Goal: Information Seeking & Learning: Learn about a topic

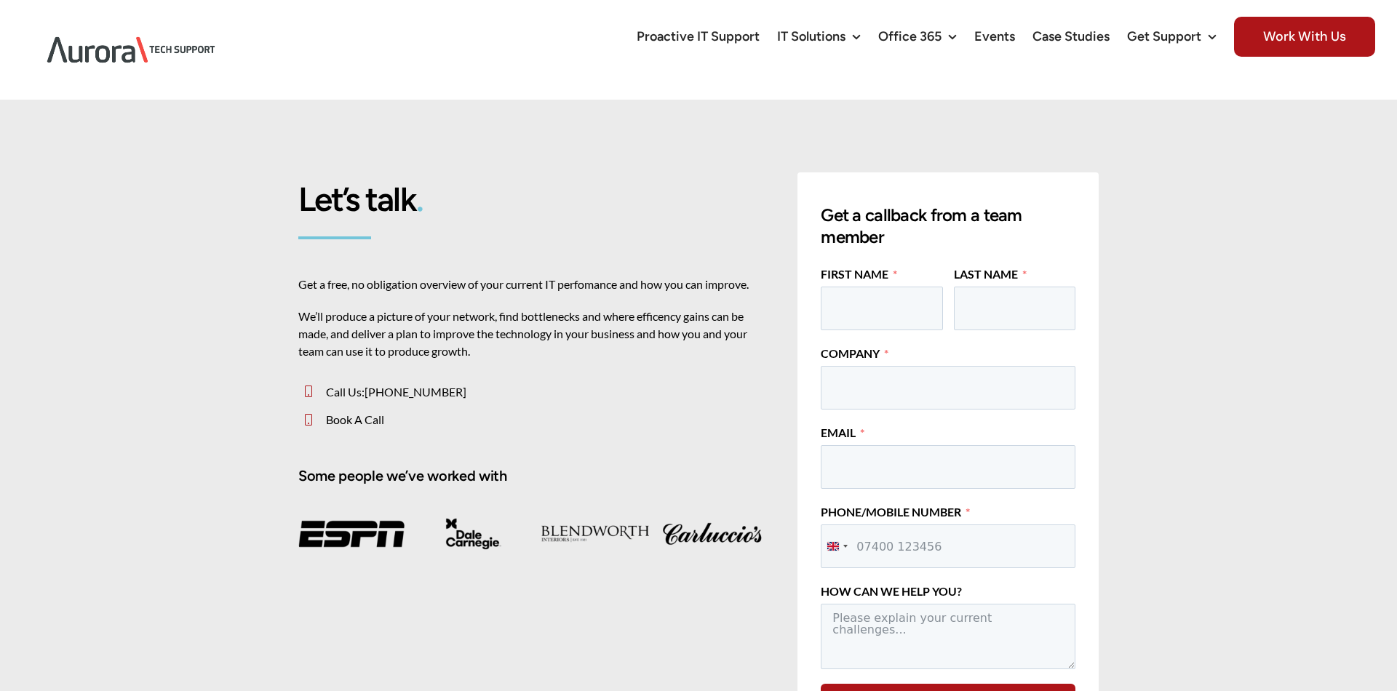
click at [488, 337] on p "We’ll produce a picture of your network, find bottlenecks and where efficency g…" at bounding box center [531, 334] width 467 height 52
click at [488, 335] on p "We’ll produce a picture of your network, find bottlenecks and where efficency g…" at bounding box center [531, 334] width 467 height 52
click at [506, 295] on div "Get a free, no obligation overview of your current IT perfomance and how you ca…" at bounding box center [531, 325] width 467 height 99
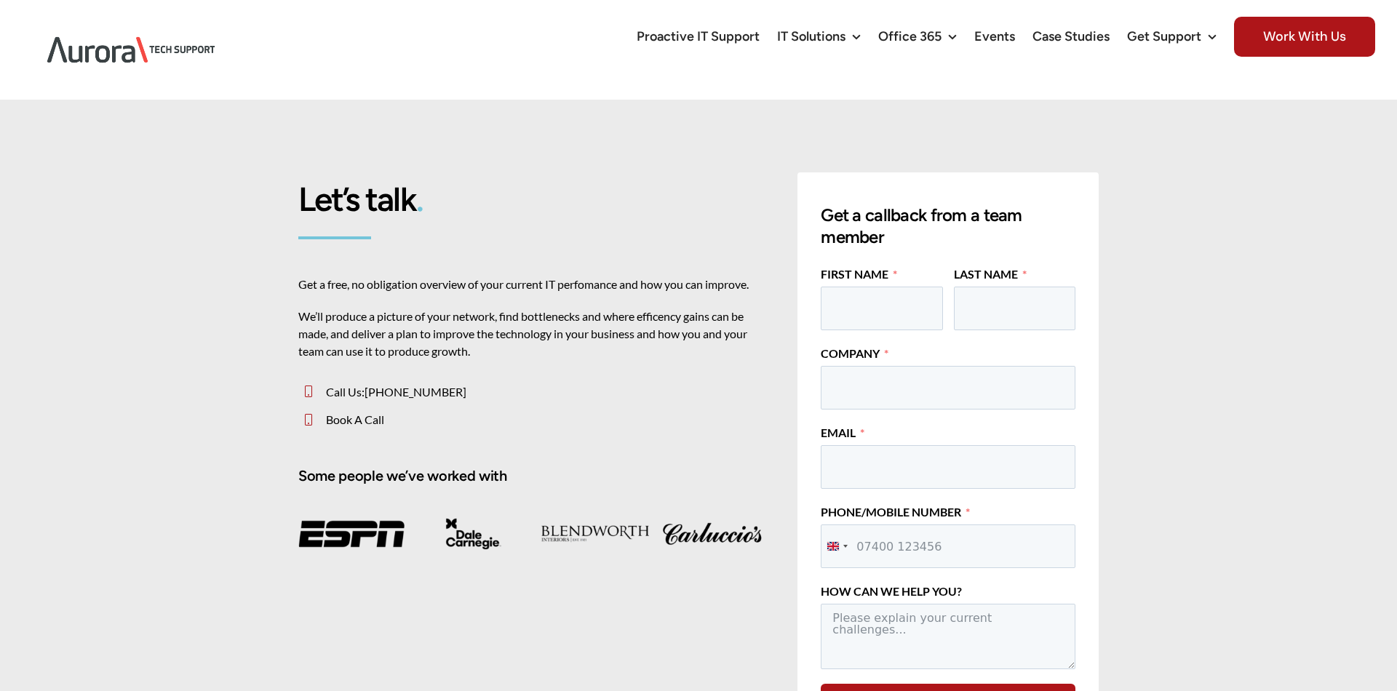
click at [506, 295] on div "Get a free, no obligation overview of your current IT perfomance and how you ca…" at bounding box center [531, 325] width 467 height 99
click at [477, 341] on p "We’ll produce a picture of your network, find bottlenecks and where efficency g…" at bounding box center [531, 334] width 467 height 52
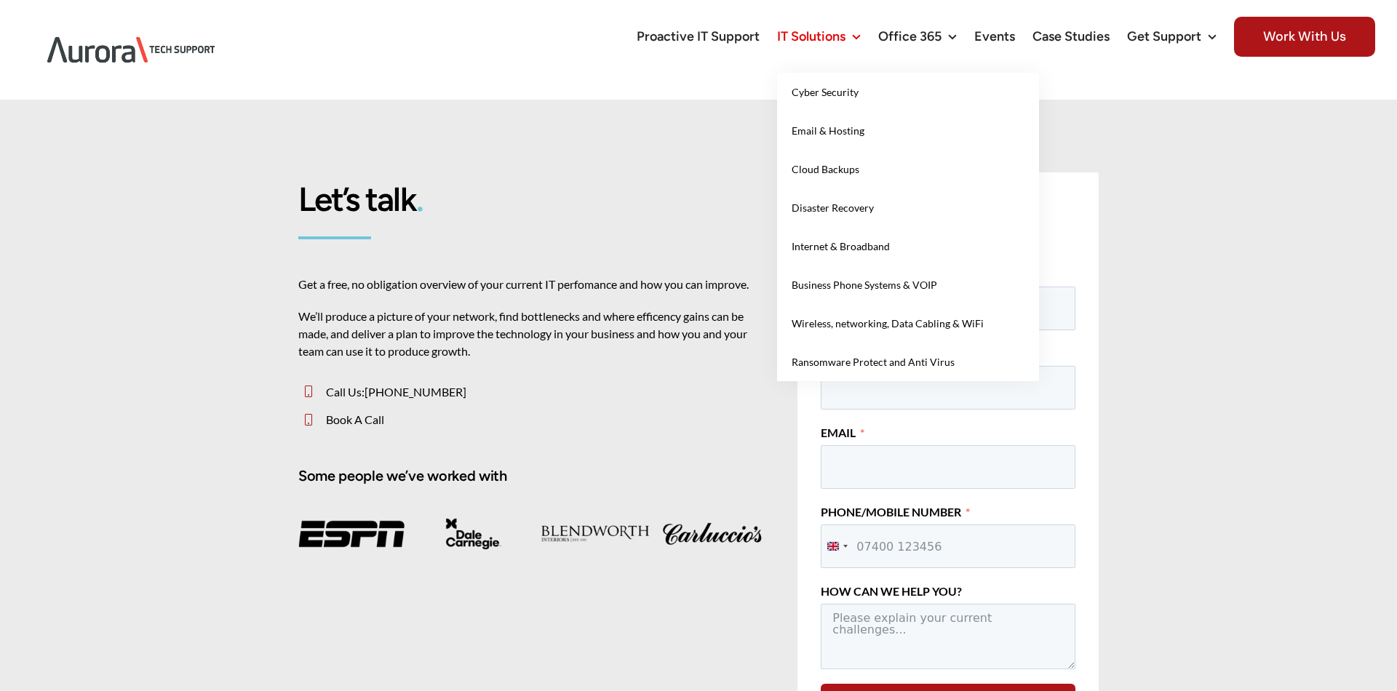
click at [805, 32] on span "IT Solutions" at bounding box center [811, 36] width 68 height 13
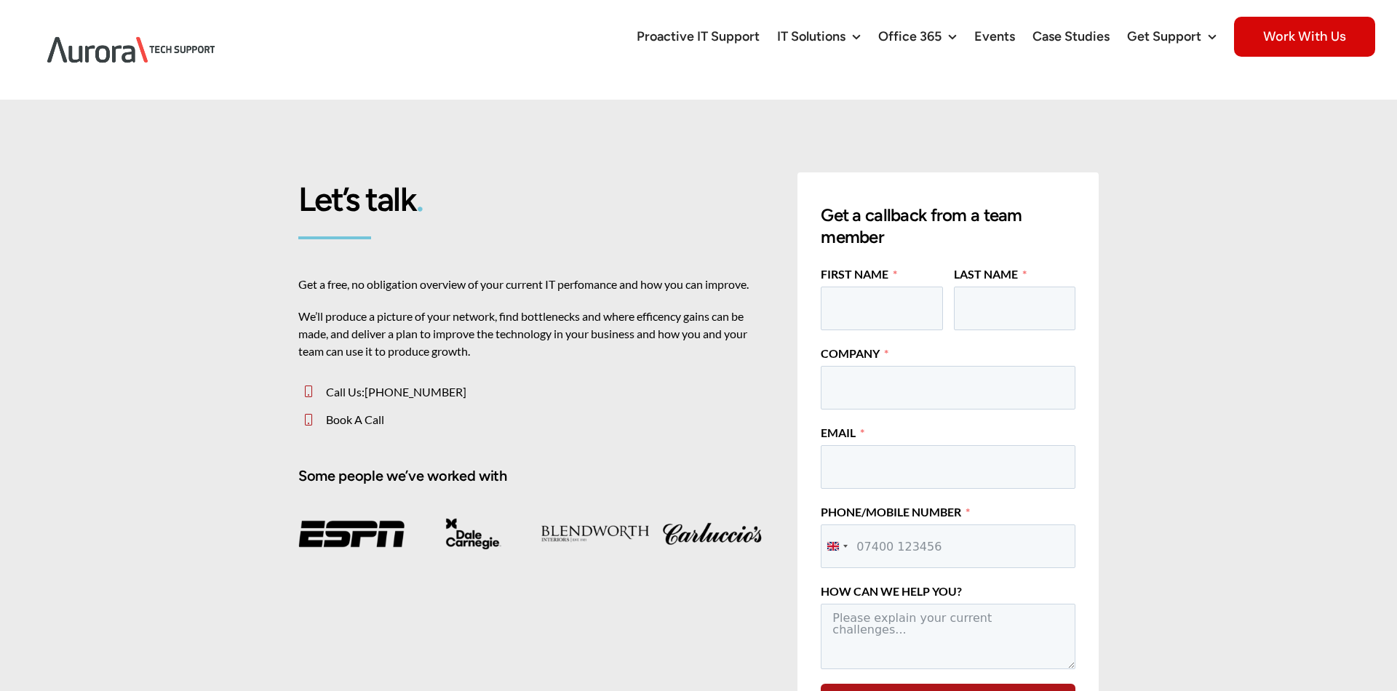
click at [1271, 49] on span "Work With Us" at bounding box center [1304, 37] width 141 height 40
click at [1263, 41] on span "Work With Us" at bounding box center [1304, 37] width 141 height 40
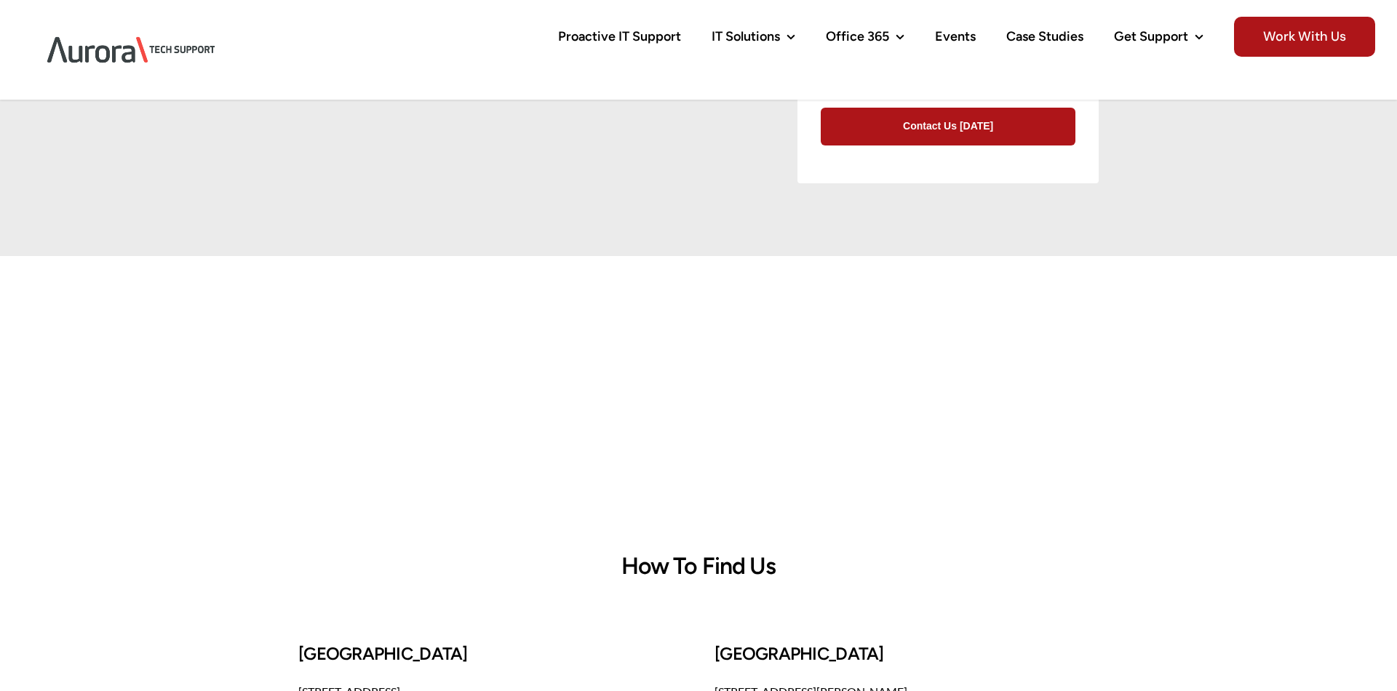
scroll to position [864, 0]
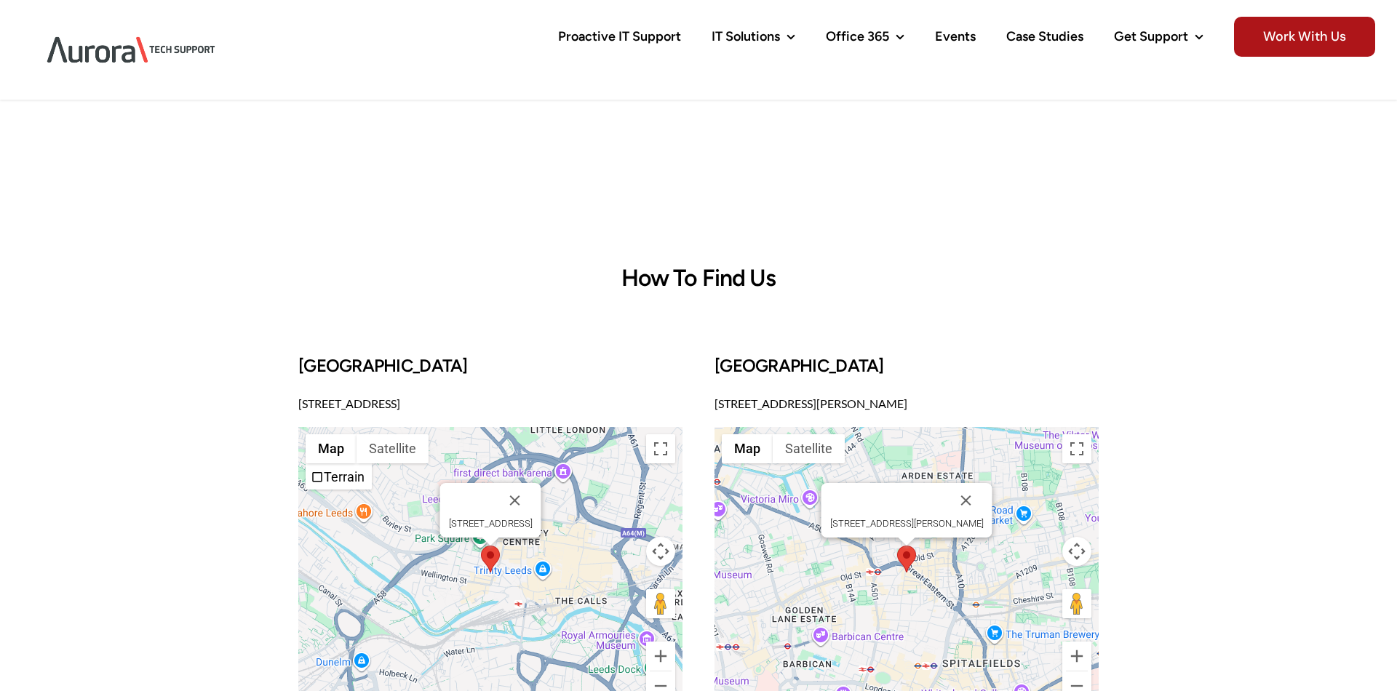
click at [414, 399] on p "[STREET_ADDRESS]" at bounding box center [490, 403] width 384 height 17
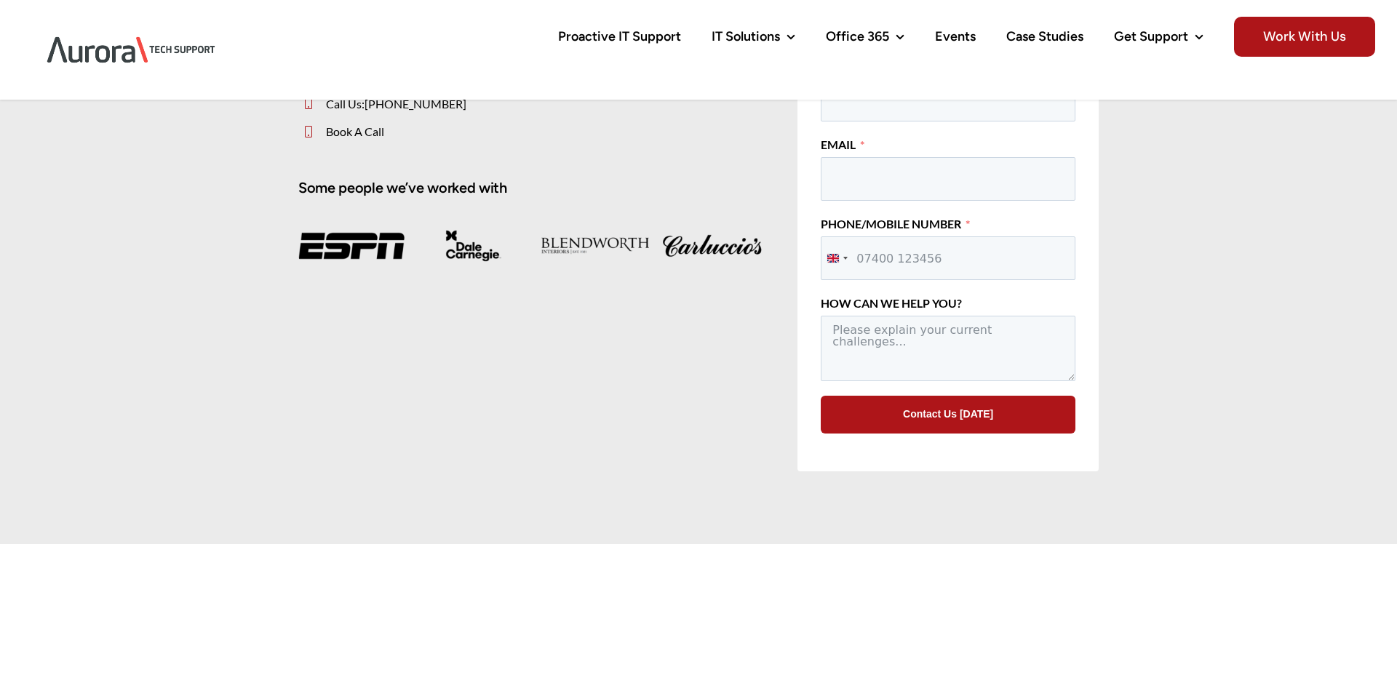
scroll to position [0, 0]
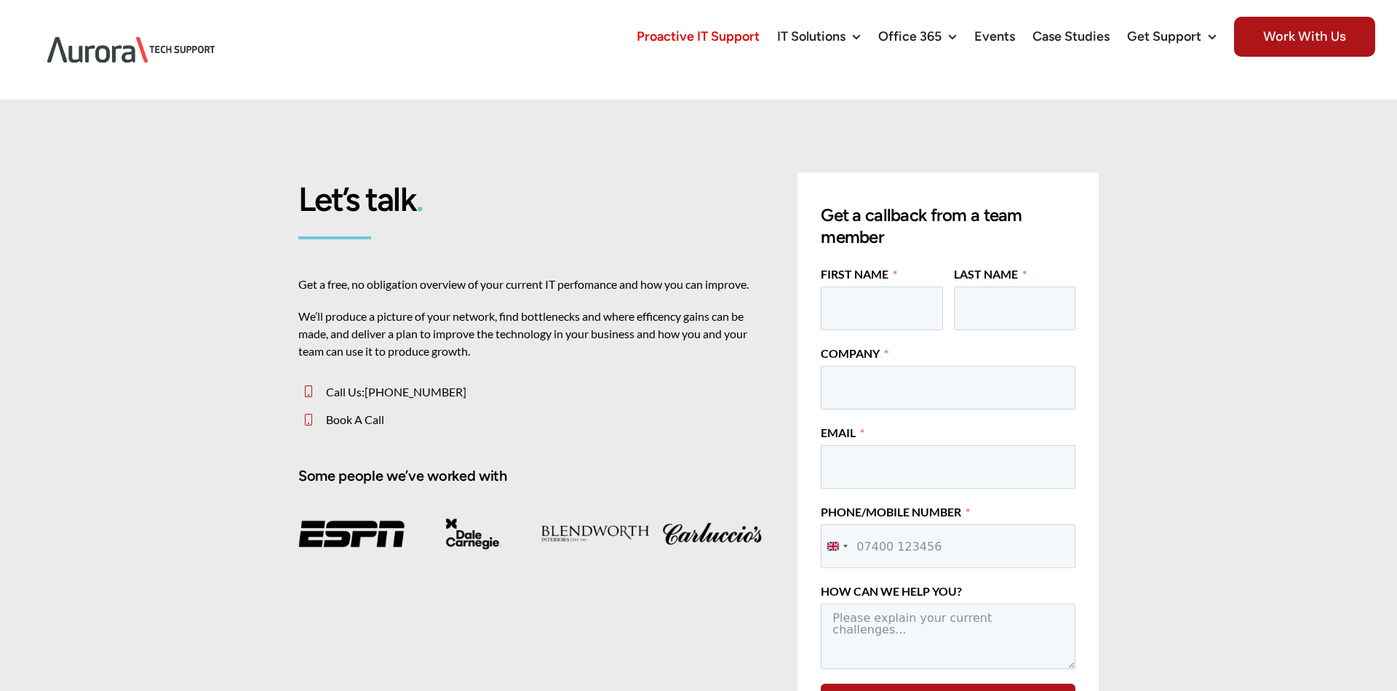
click at [735, 42] on span "Proactive IT Support" at bounding box center [698, 36] width 123 height 13
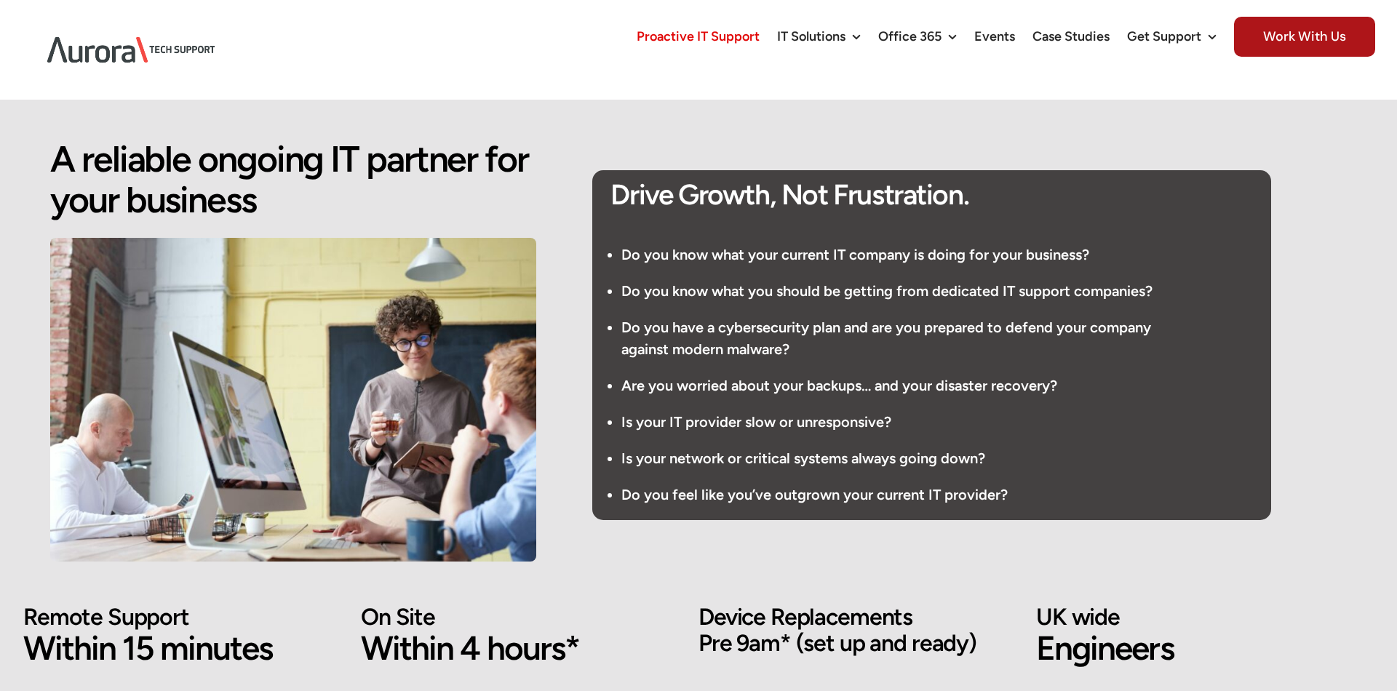
click at [709, 298] on li "Do you know what you should be getting from dedicated IT support companies?" at bounding box center [946, 291] width 650 height 22
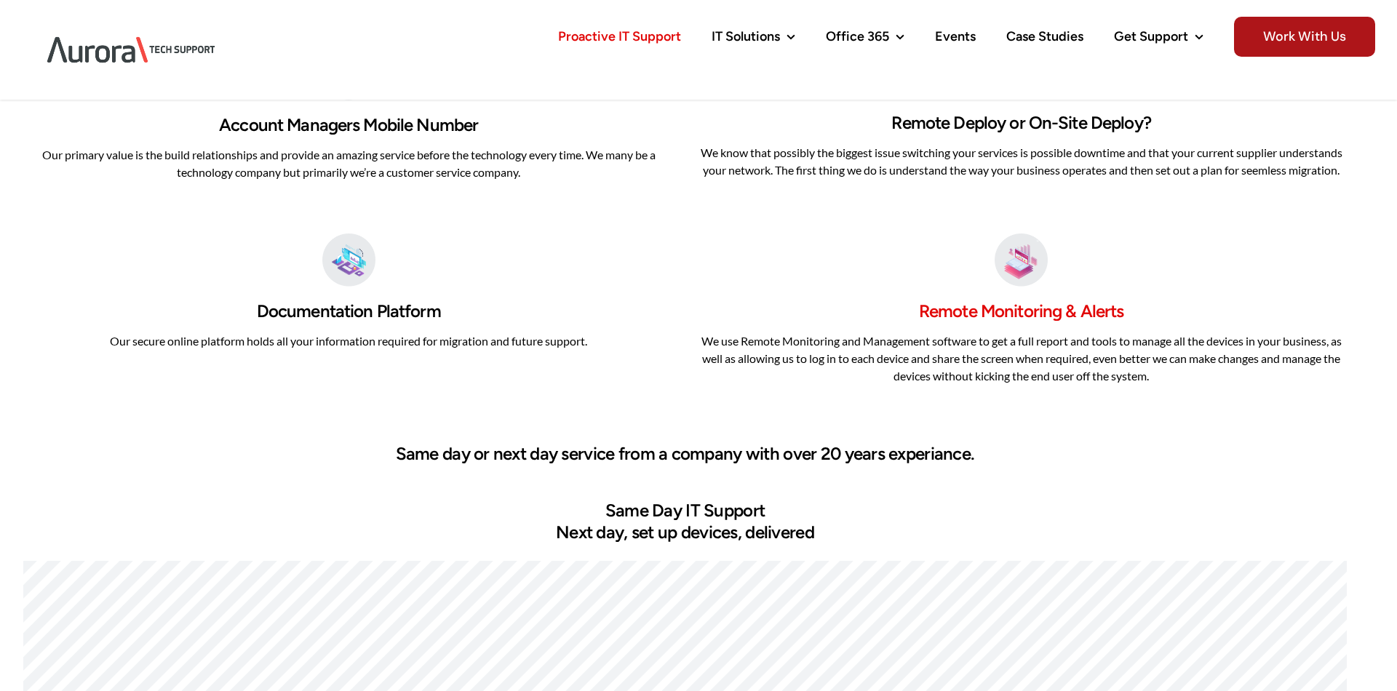
scroll to position [2305, 0]
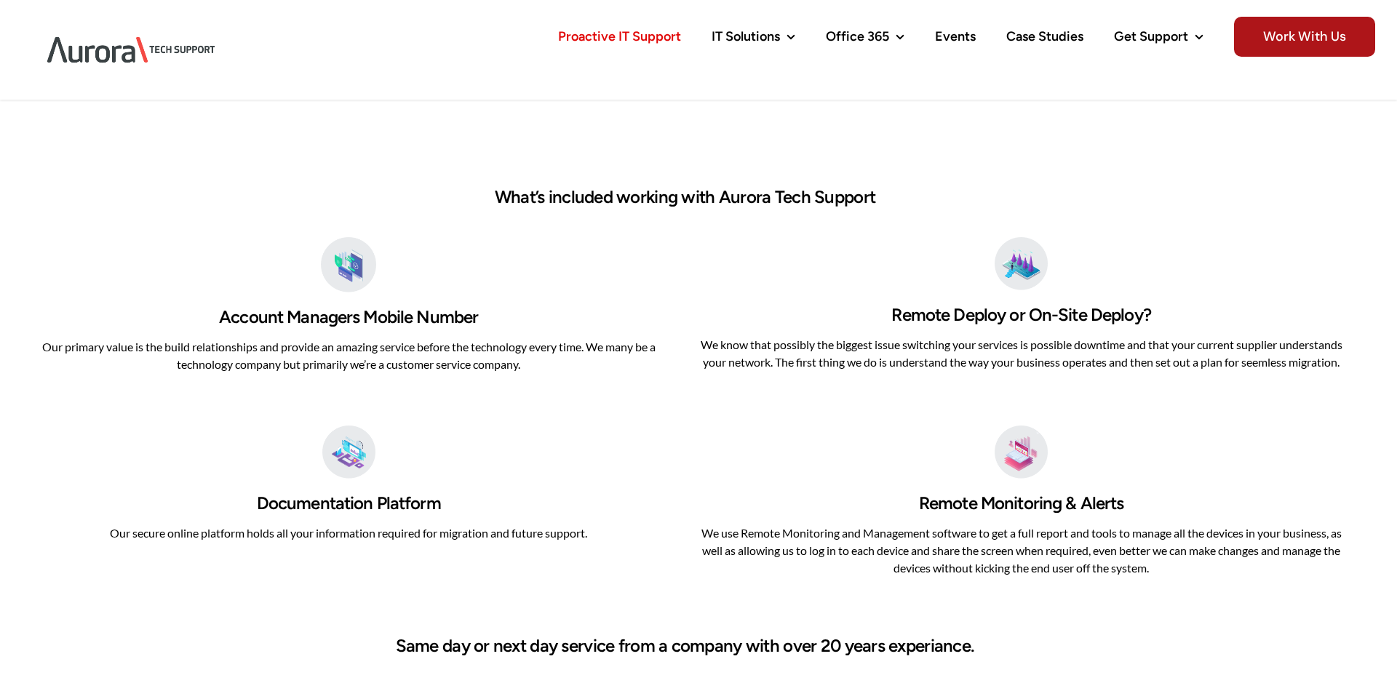
click at [1081, 359] on p "We know that possibly the biggest issue switching your services is possible dow…" at bounding box center [1021, 353] width 651 height 35
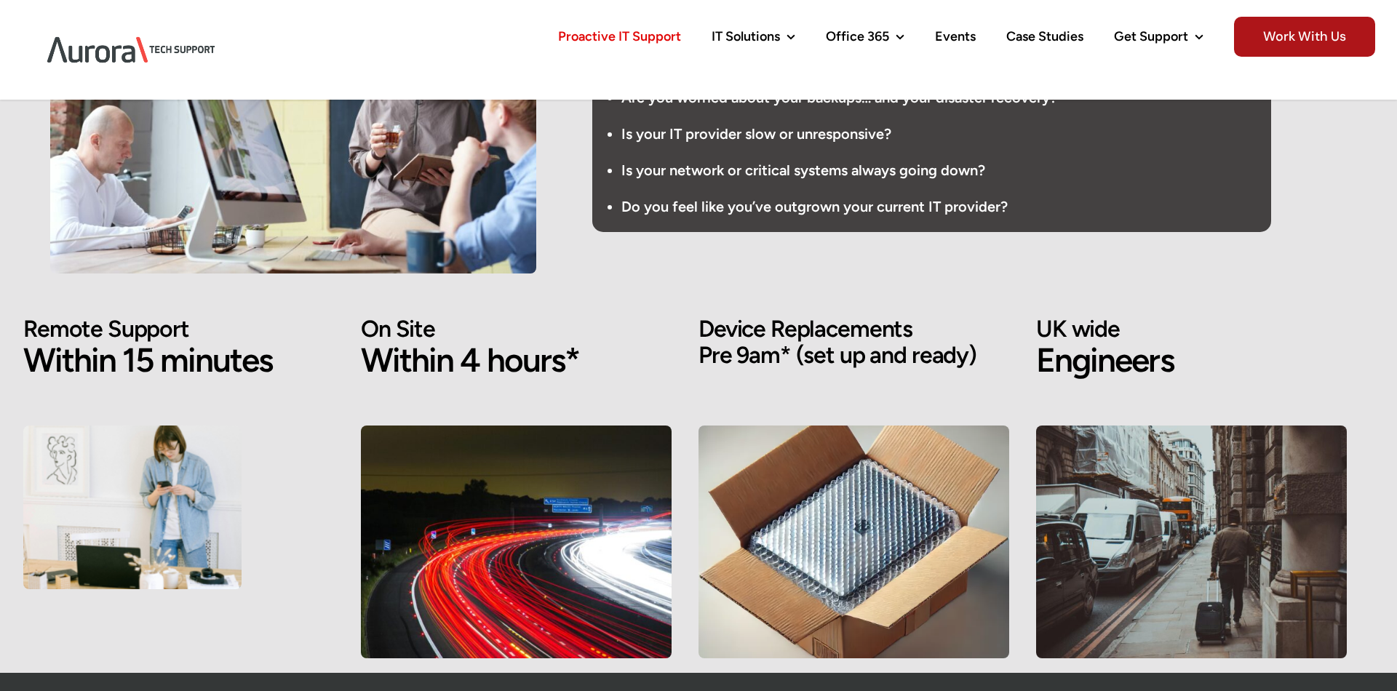
scroll to position [192, 0]
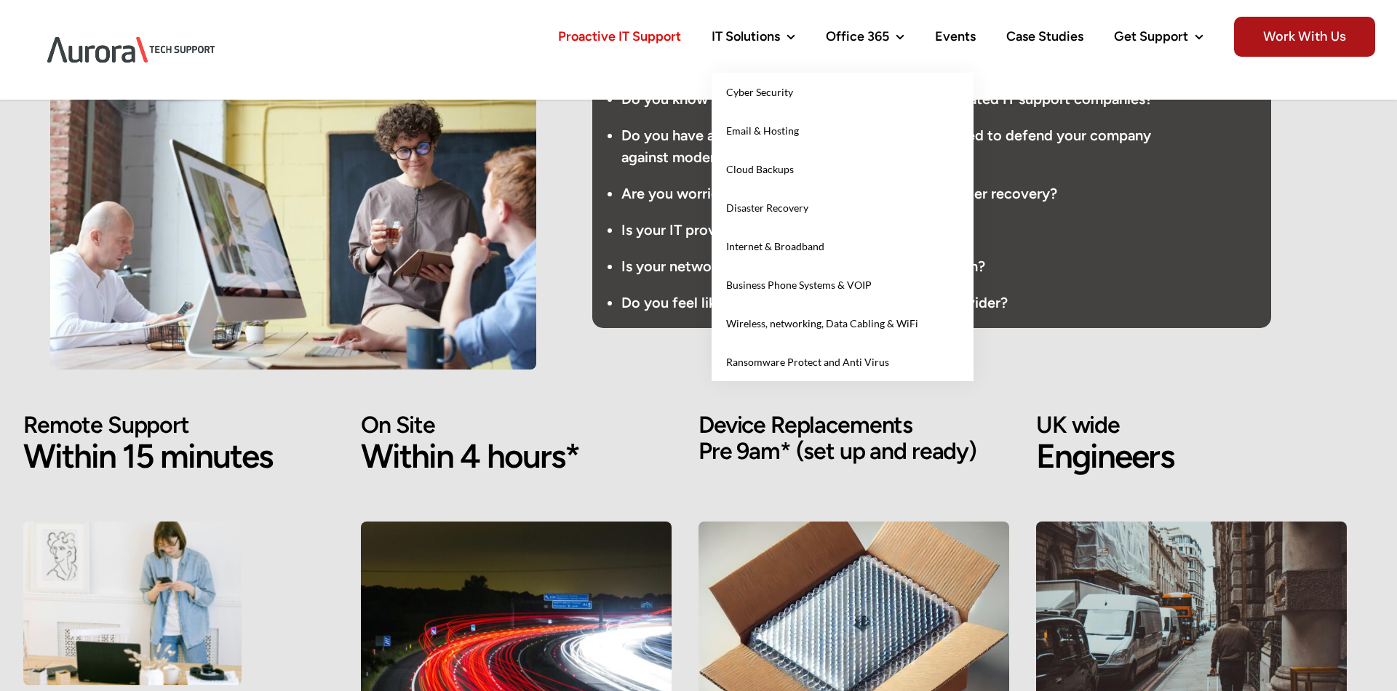
click at [768, 98] on span "Cyber Security" at bounding box center [759, 92] width 67 height 12
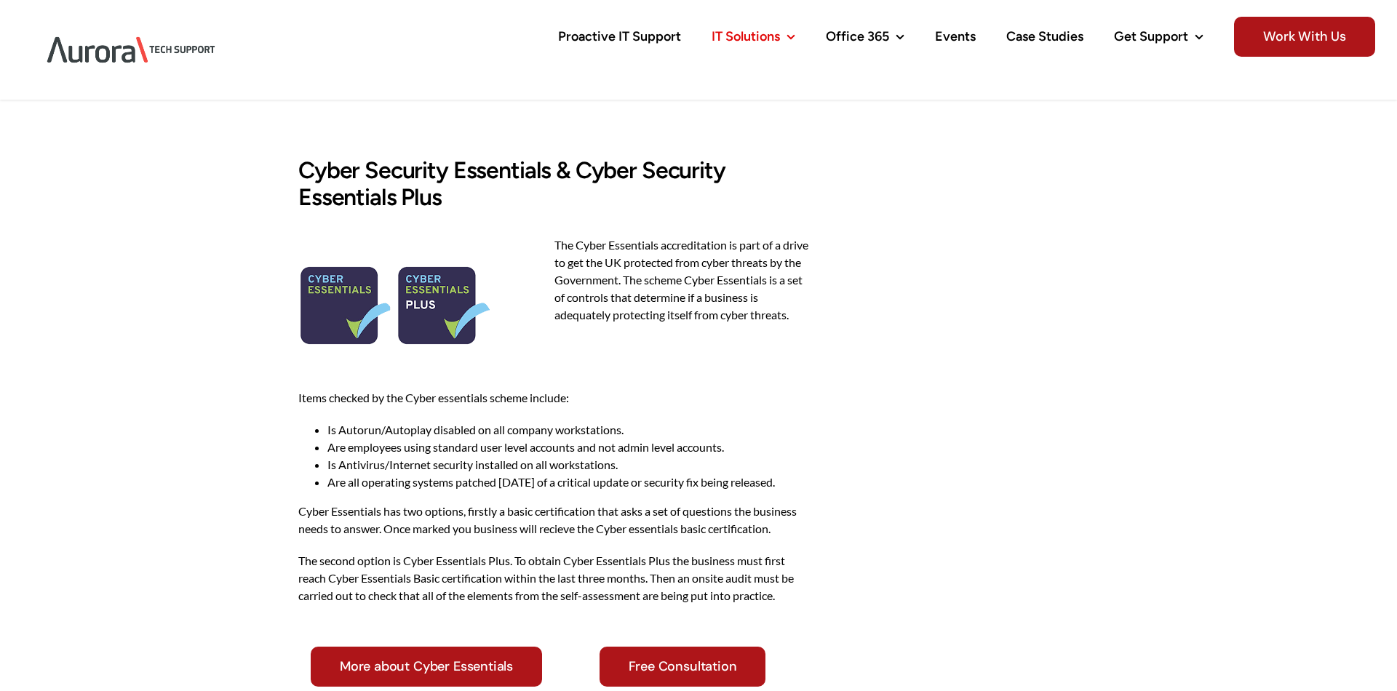
scroll to position [4706, 0]
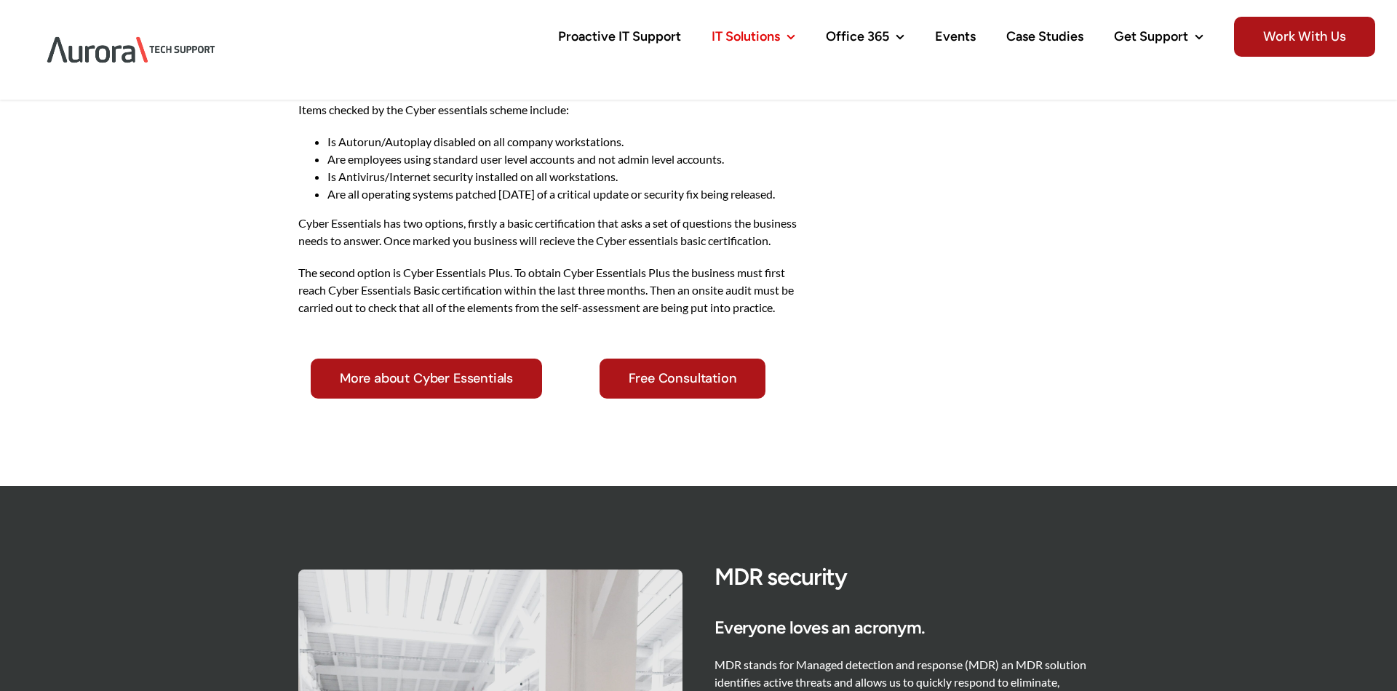
click at [456, 317] on p "The second option is Cyber Essentials Plus. To obtain Cyber Essentials Plus the…" at bounding box center [554, 290] width 512 height 52
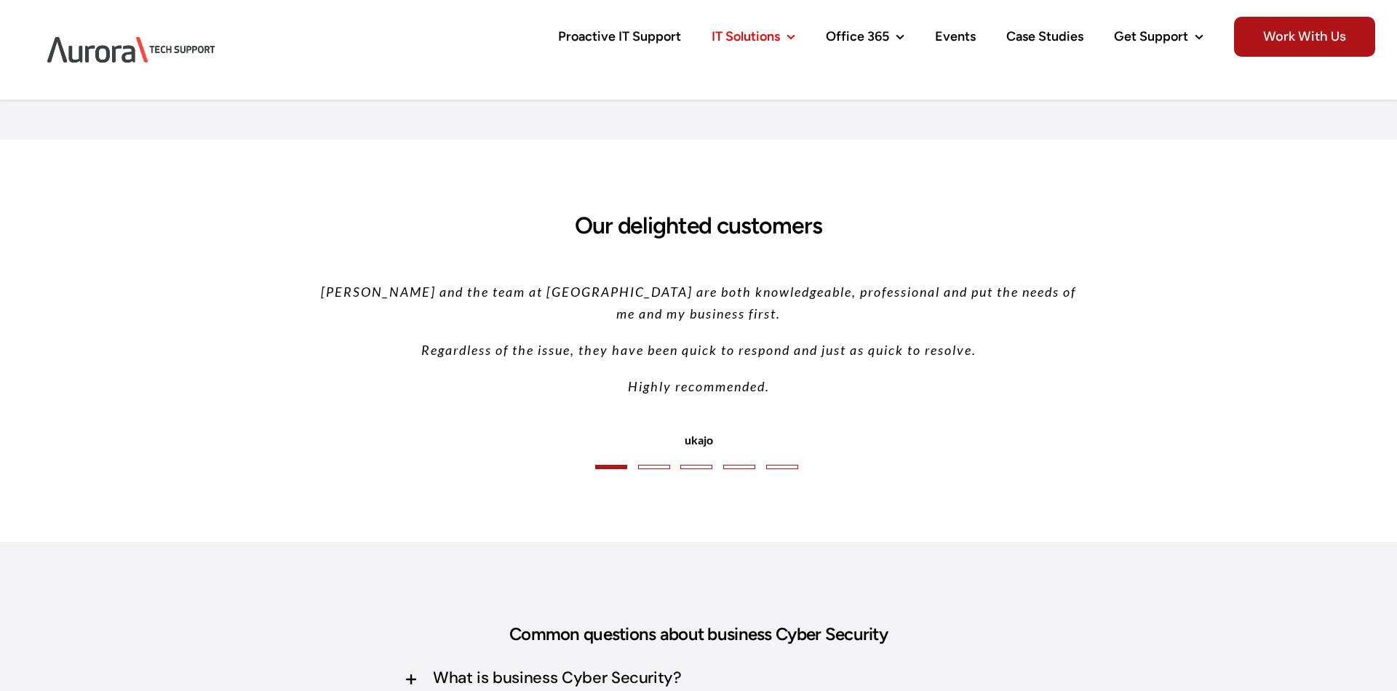
scroll to position [6723, 0]
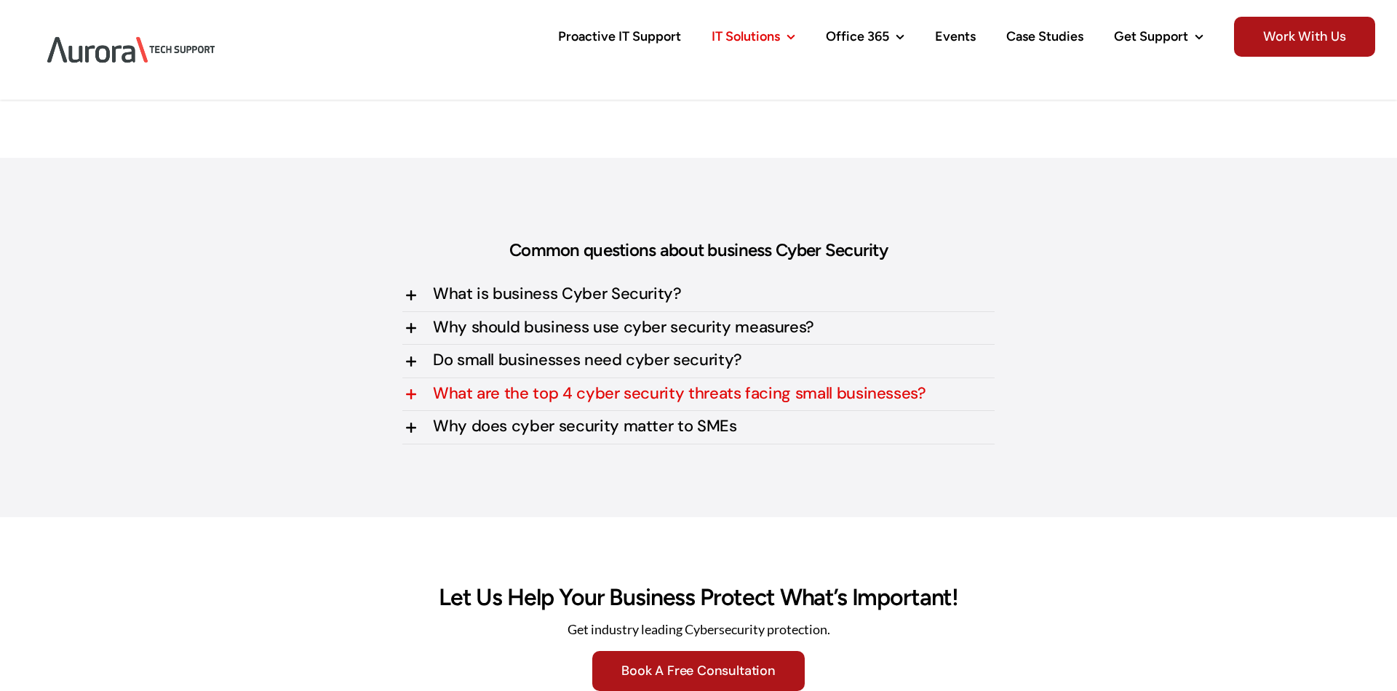
click at [523, 402] on span "What are the top 4 cyber security threats facing small businesses?" at bounding box center [679, 394] width 493 height 16
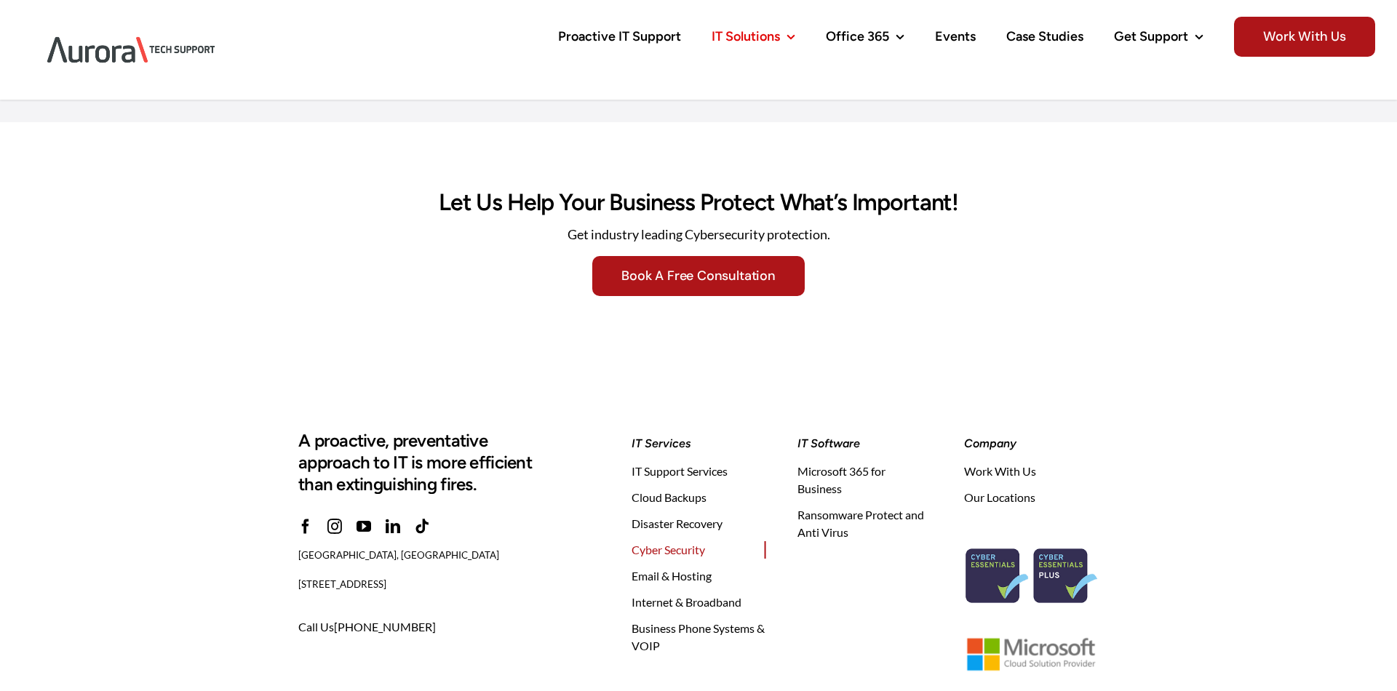
scroll to position [7453, 0]
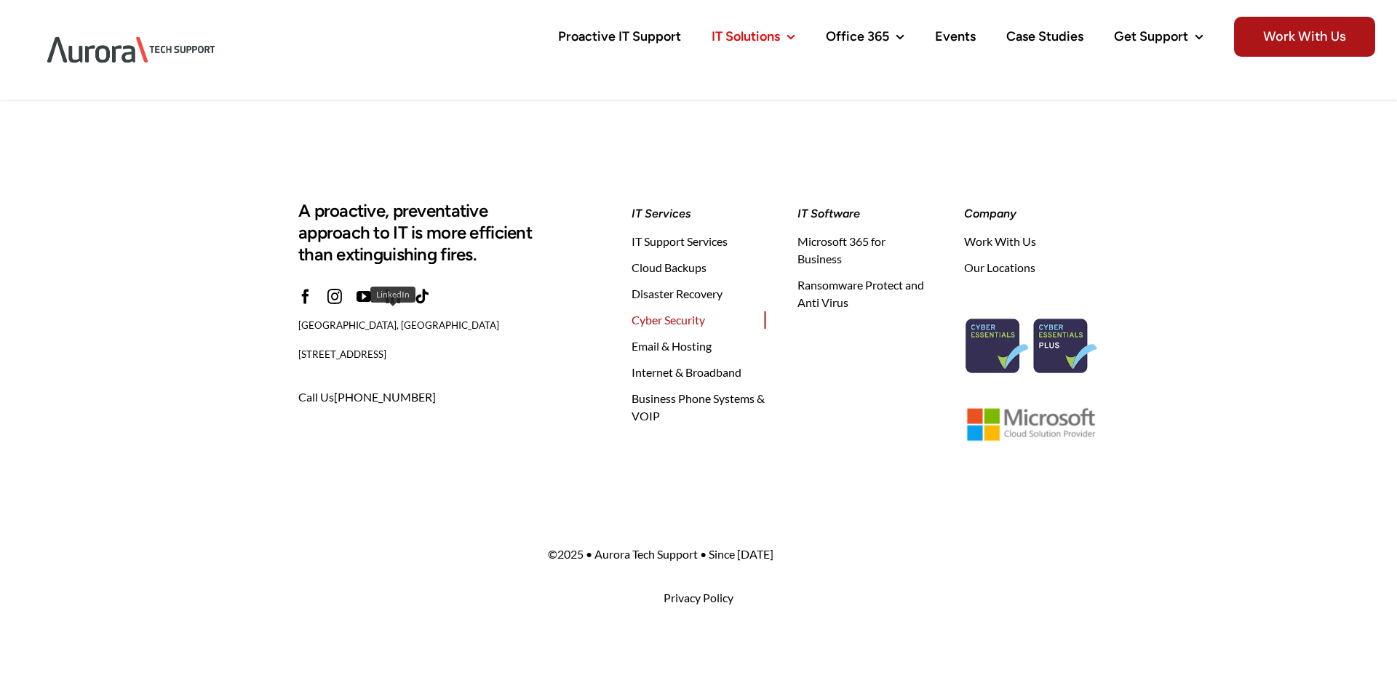
click at [396, 290] on link "linkedin" at bounding box center [393, 297] width 15 height 15
drag, startPoint x: 1059, startPoint y: 282, endPoint x: 995, endPoint y: 251, distance: 71.0
click at [996, 252] on div "Company Toggle Navigation Work With Us Our Locations" at bounding box center [1031, 320] width 135 height 247
click at [991, 240] on span "Work With Us" at bounding box center [1000, 241] width 72 height 17
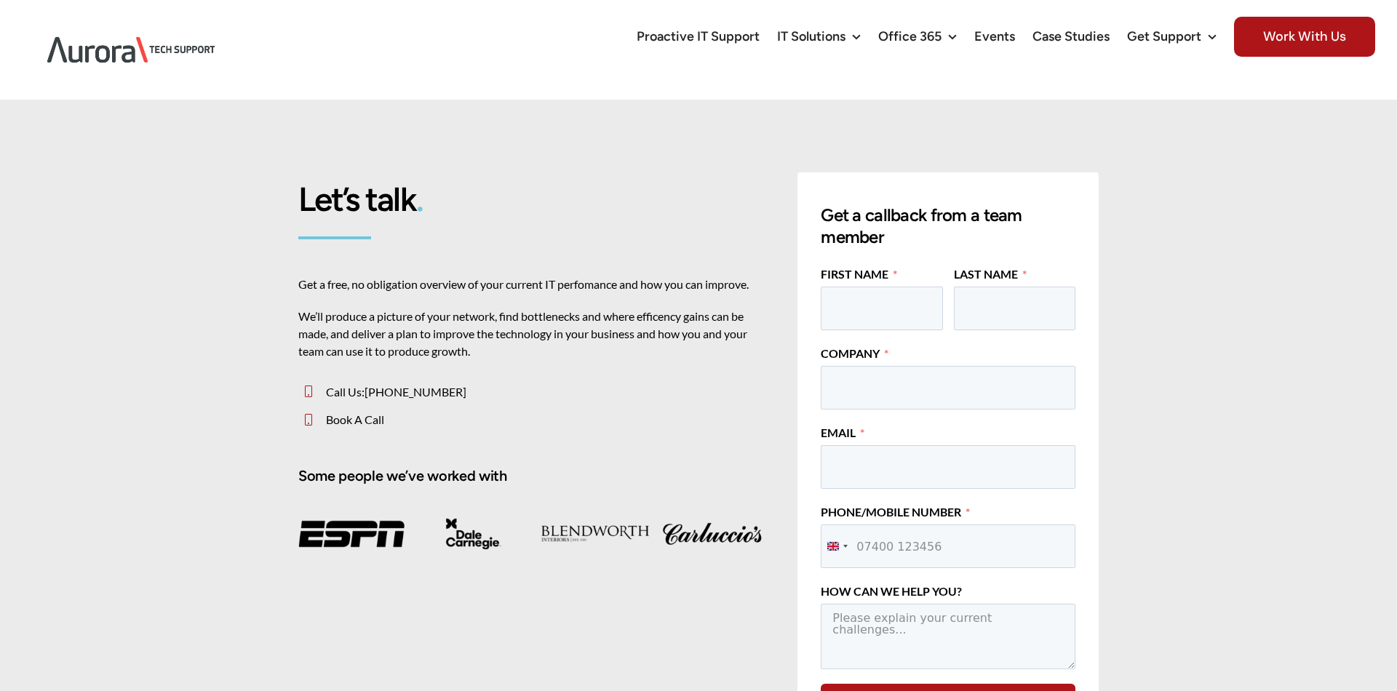
click at [570, 331] on p "We’ll produce a picture of your network, find bottlenecks and where efficency g…" at bounding box center [531, 334] width 467 height 52
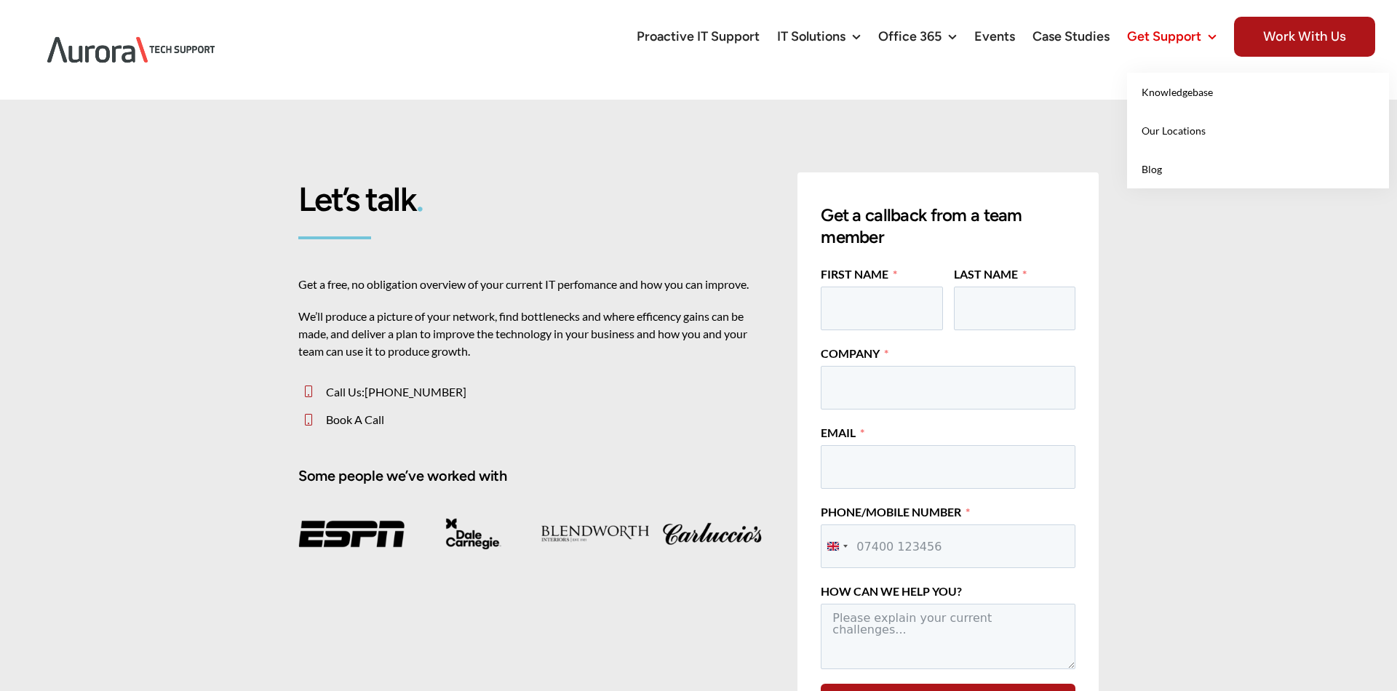
click at [1155, 33] on span "Get Support" at bounding box center [1164, 36] width 74 height 13
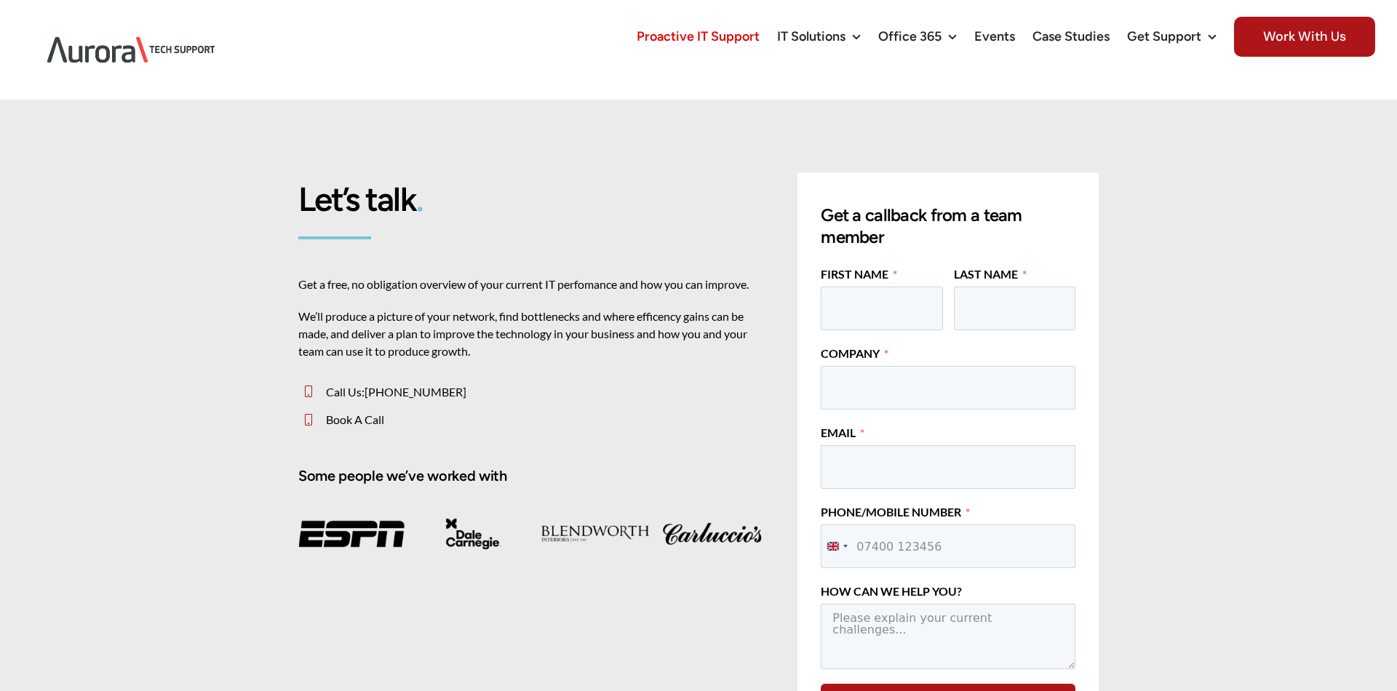
click at [746, 47] on link "Proactive IT Support" at bounding box center [698, 36] width 123 height 73
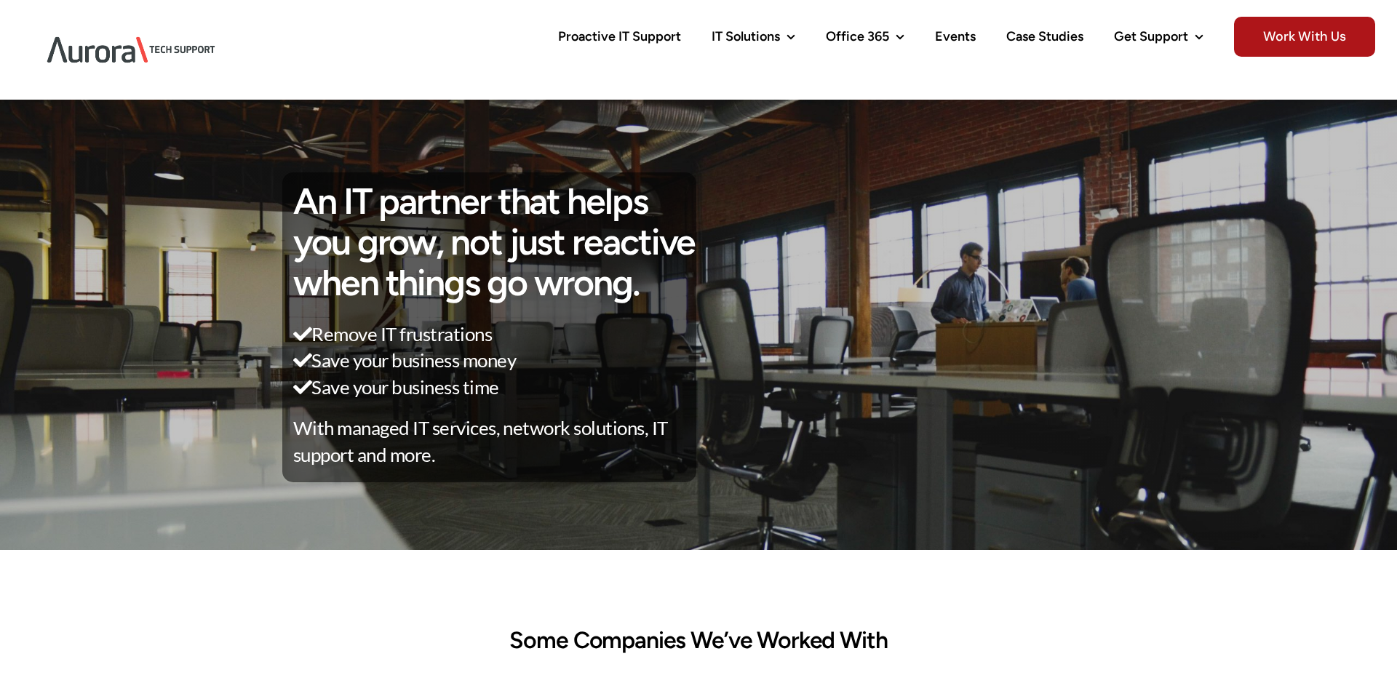
scroll to position [4594, 0]
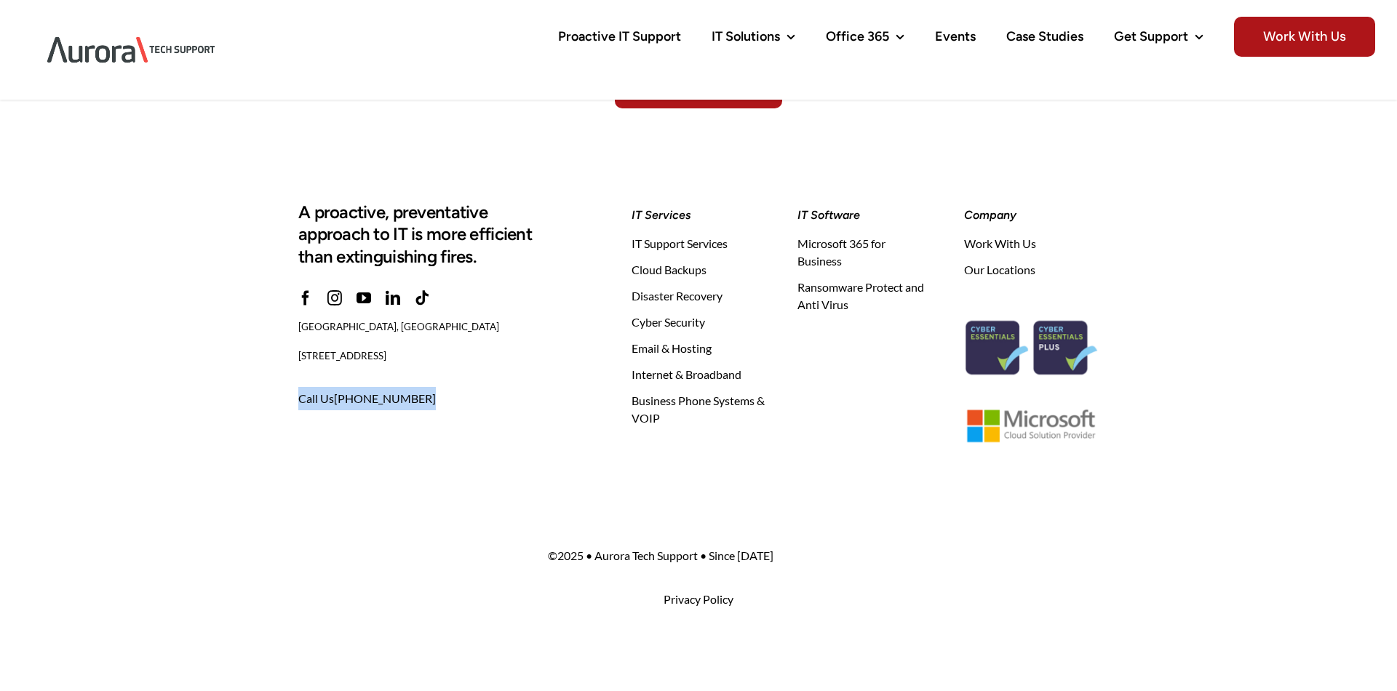
drag, startPoint x: 442, startPoint y: 398, endPoint x: 297, endPoint y: 382, distance: 146.4
click at [297, 382] on div "A proactive, preventative approach to IT is more efficient than extinguishing f…" at bounding box center [448, 310] width 333 height 223
click at [268, 447] on div "A proactive, preventative approach to IT is more efficient than extinguishing f…" at bounding box center [698, 307] width 1397 height 363
click at [386, 303] on link "linkedin" at bounding box center [393, 298] width 15 height 15
click at [358, 306] on div "[STREET_ADDRESS] [STREET_ADDRESS]" at bounding box center [424, 341] width 253 height 70
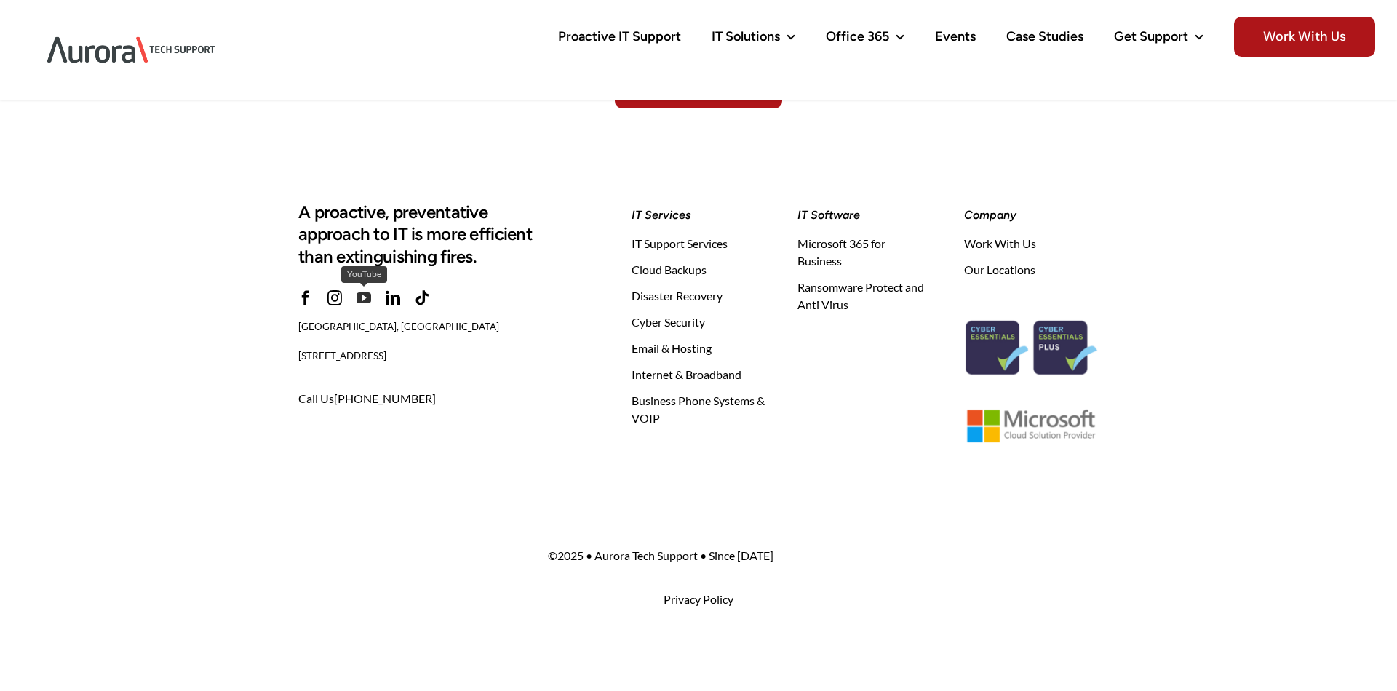
click at [359, 299] on link "youtube" at bounding box center [364, 298] width 15 height 15
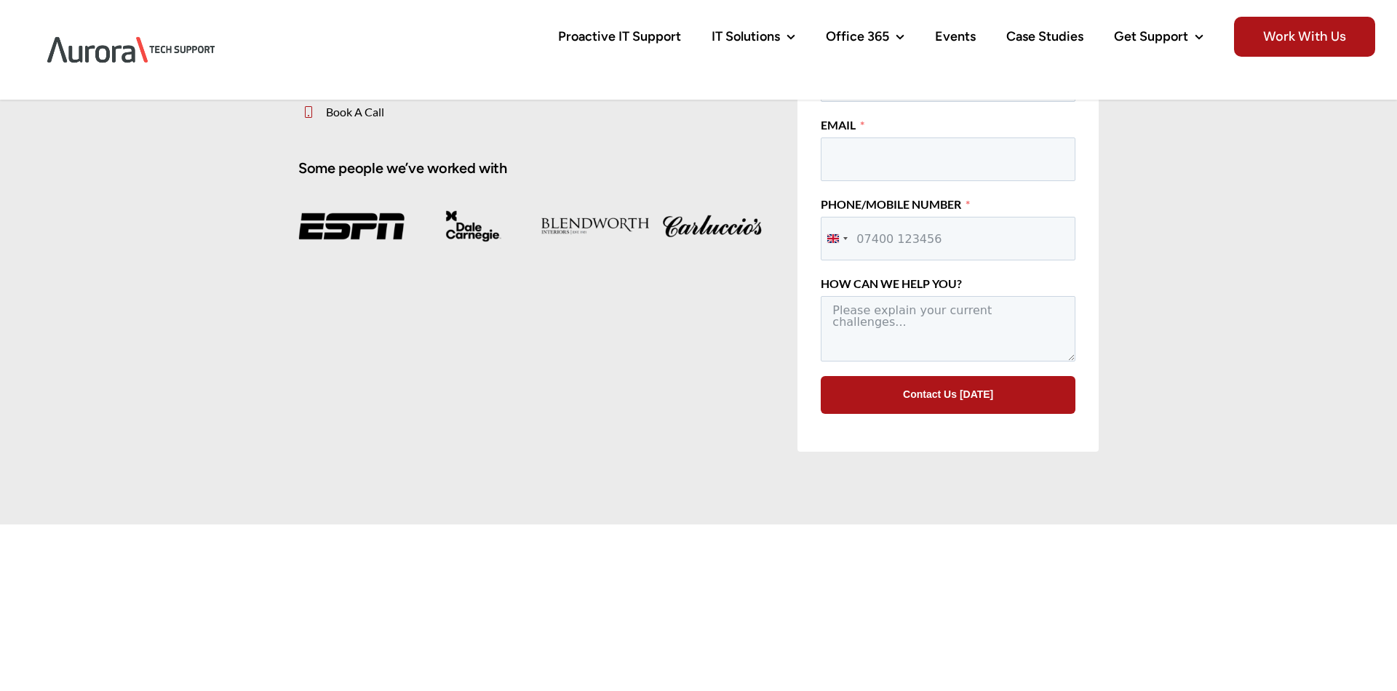
scroll to position [788, 0]
